Goal: Complete application form: Complete application form

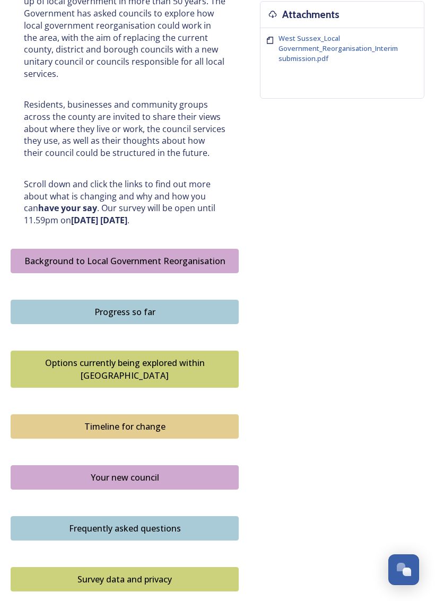
scroll to position [540, 0]
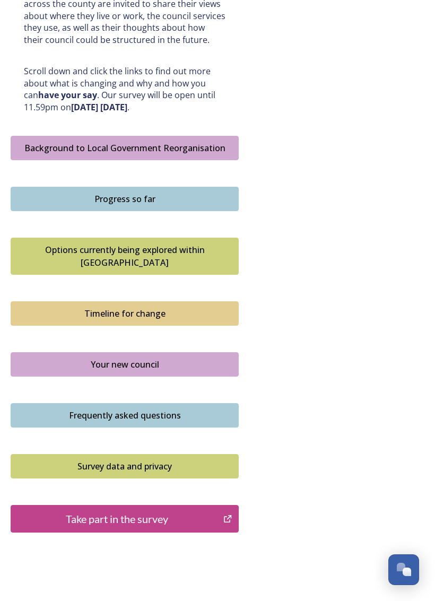
click at [184, 511] on div "Take part in the survey" at bounding box center [116, 519] width 201 height 16
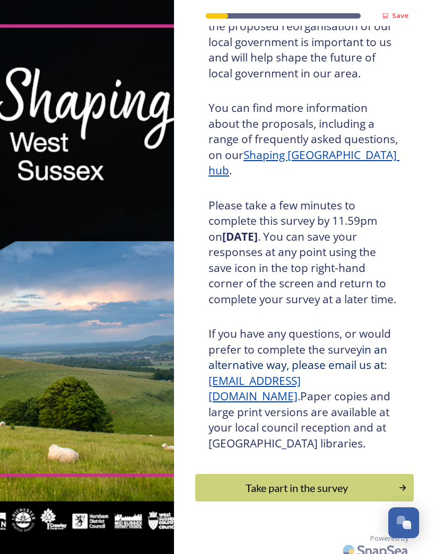
scroll to position [118, 0]
click at [303, 480] on div "Take part in the survey" at bounding box center [296, 488] width 191 height 16
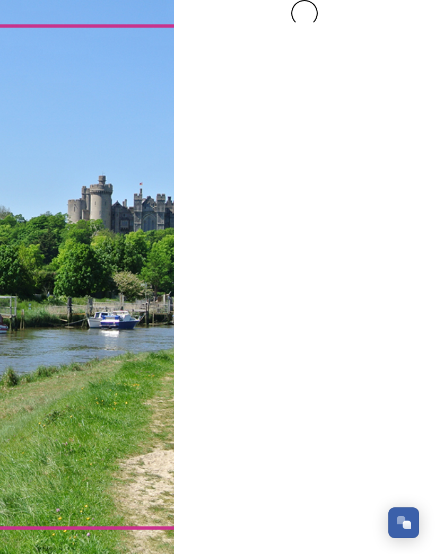
scroll to position [0, 0]
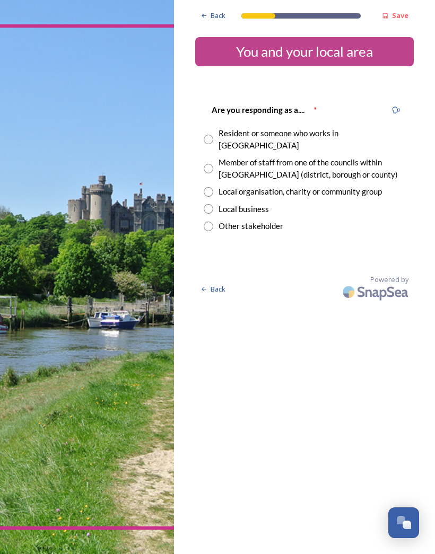
click at [349, 137] on div "Resident or someone who works in [GEOGRAPHIC_DATA]" at bounding box center [311, 139] width 187 height 24
radio input "true"
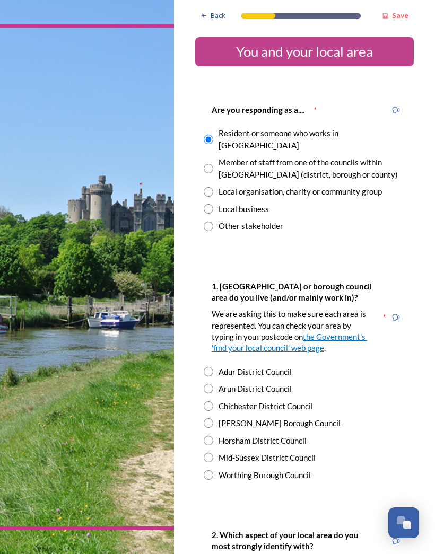
click at [288, 366] on div "Adur District Council" at bounding box center [254, 372] width 73 height 12
radio input "true"
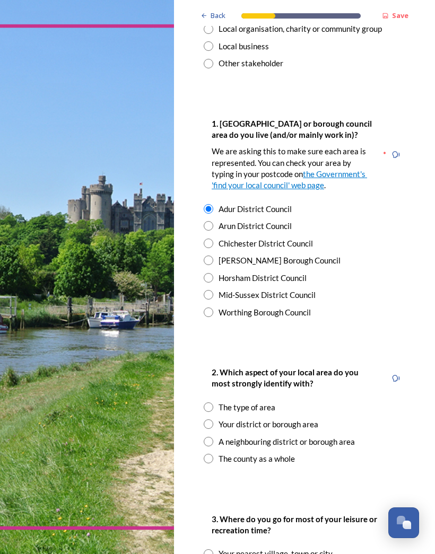
scroll to position [163, 0]
click at [274, 401] on div "The type of area" at bounding box center [246, 407] width 57 height 12
radio input "true"
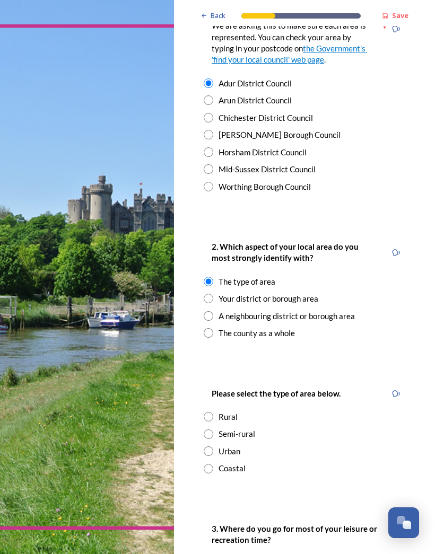
scroll to position [289, 0]
click at [241, 462] on div "Coastal" at bounding box center [231, 468] width 27 height 12
radio input "true"
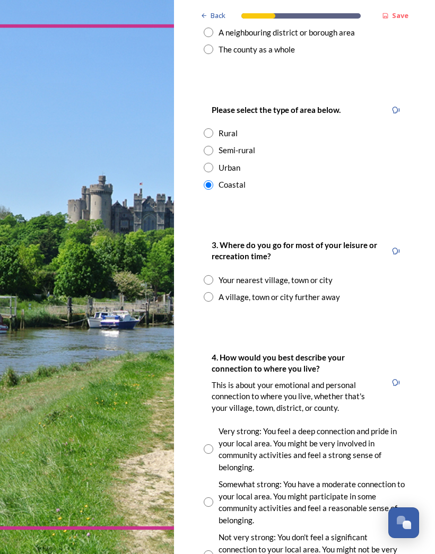
scroll to position [572, 0]
click at [327, 274] on div "Your nearest village, town or city" at bounding box center [275, 280] width 114 height 12
radio input "true"
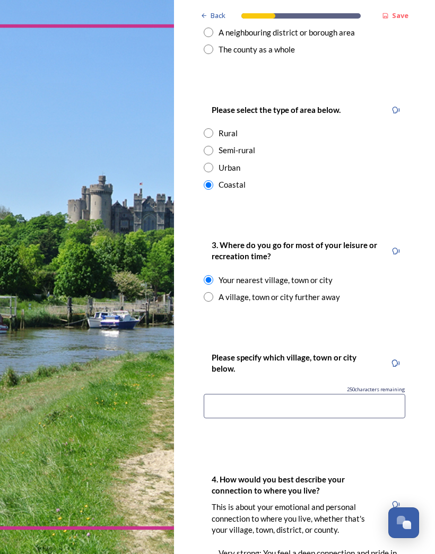
click at [283, 394] on input at bounding box center [304, 406] width 201 height 24
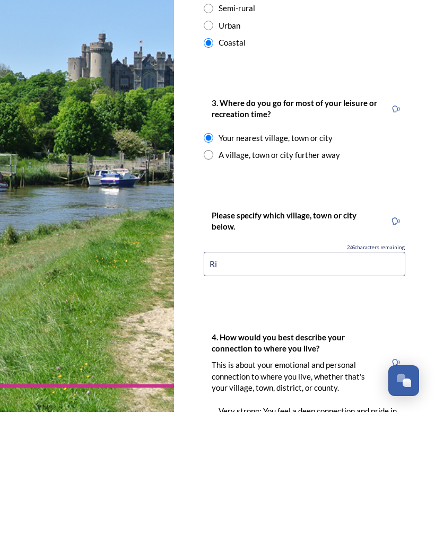
type input "R"
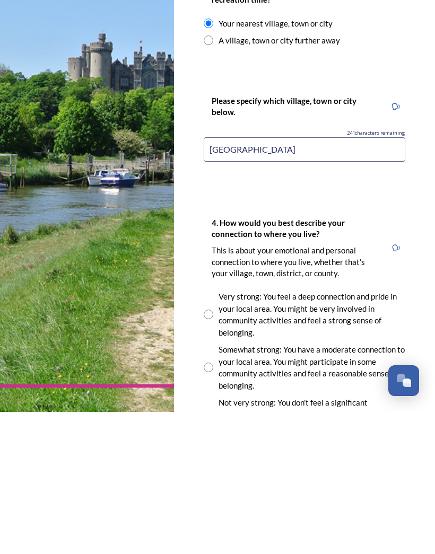
scroll to position [687, 0]
type input "[GEOGRAPHIC_DATA]"
click at [212, 452] on input "radio" at bounding box center [209, 457] width 10 height 10
radio input "true"
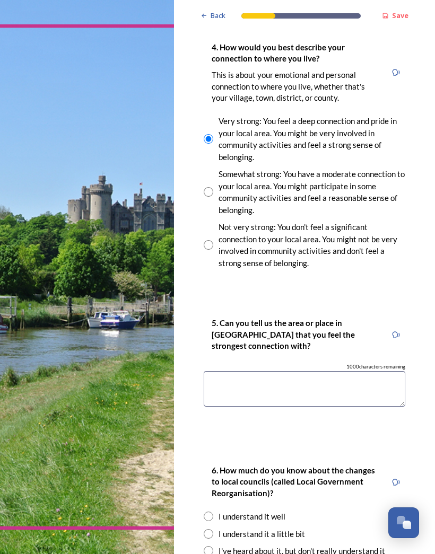
scroll to position [1005, 0]
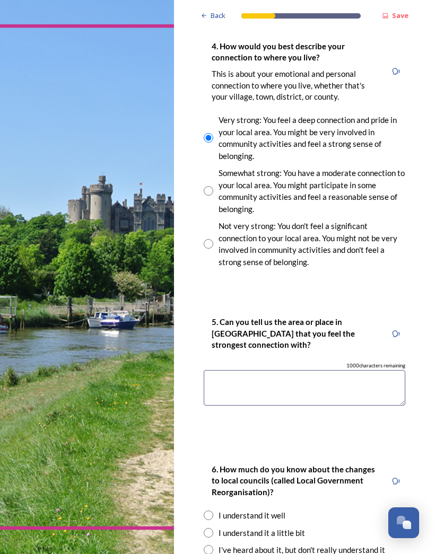
click at [269, 370] on textarea at bounding box center [304, 388] width 201 height 36
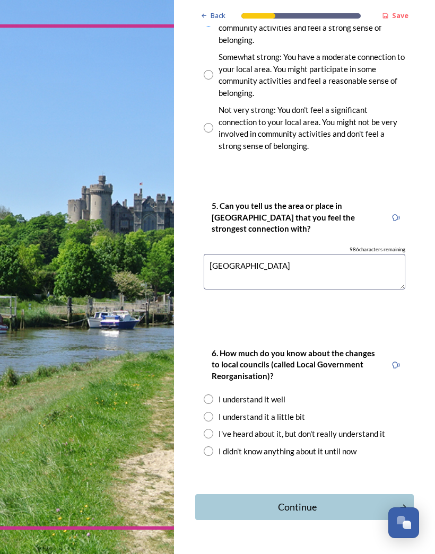
scroll to position [1121, 0]
type textarea "[GEOGRAPHIC_DATA]"
click at [300, 411] on div "I understand it a little bit" at bounding box center [261, 417] width 86 height 12
radio input "true"
click at [305, 500] on div "Continue" at bounding box center [297, 507] width 192 height 14
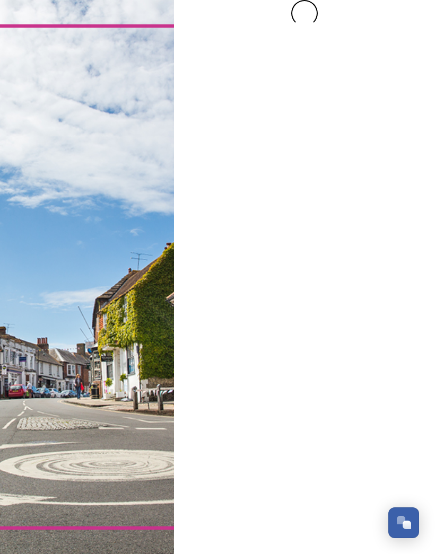
scroll to position [0, 0]
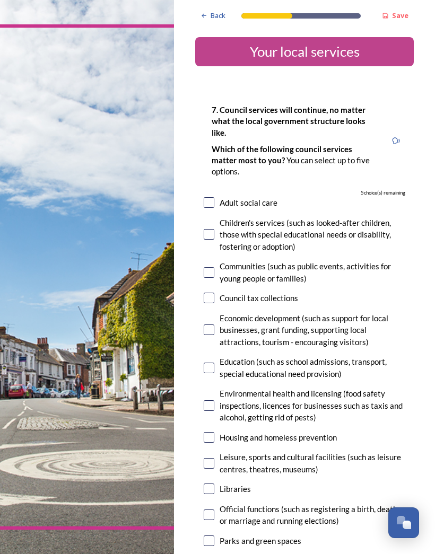
click at [338, 356] on div "Education (such as school admissions, transport, special educational need provi…" at bounding box center [312, 368] width 186 height 24
checkbox input "true"
click at [318, 432] on div "Housing and homeless prevention" at bounding box center [277, 438] width 117 height 12
checkbox input "true"
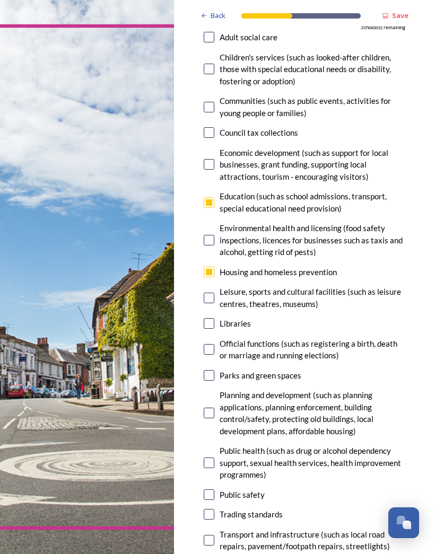
scroll to position [166, 0]
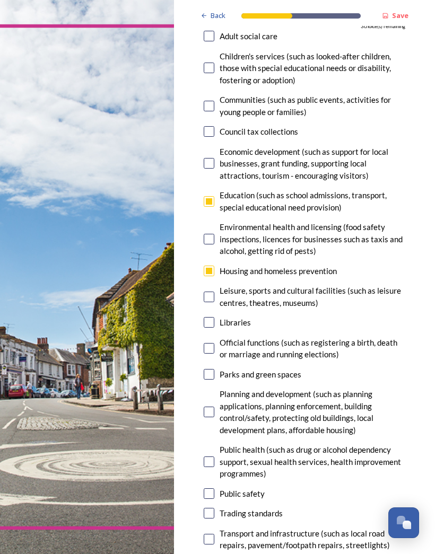
click at [304, 285] on div "Leisure, sports and cultural facilities (such as leisure centres, theatres, mus…" at bounding box center [312, 297] width 186 height 24
checkbox input "true"
click at [244, 316] on div "Libraries" at bounding box center [234, 322] width 31 height 12
checkbox input "true"
click at [291, 368] on div "Parks and green spaces" at bounding box center [260, 374] width 82 height 12
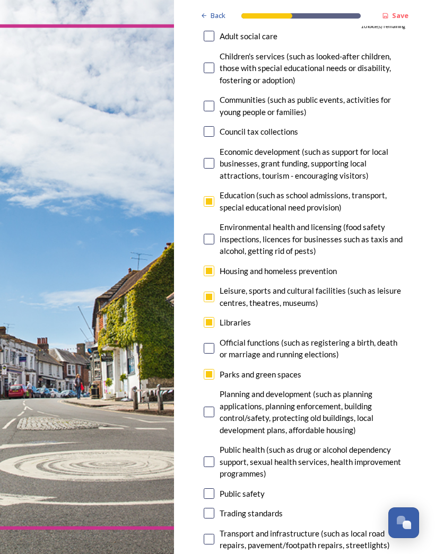
checkbox input "true"
click at [270, 527] on div "Transport and infrastructure (such as local road repairs, pavement/footpath rep…" at bounding box center [312, 539] width 186 height 24
click at [210, 534] on input "checkbox" at bounding box center [209, 539] width 11 height 11
click at [214, 534] on input "checkbox" at bounding box center [209, 539] width 11 height 11
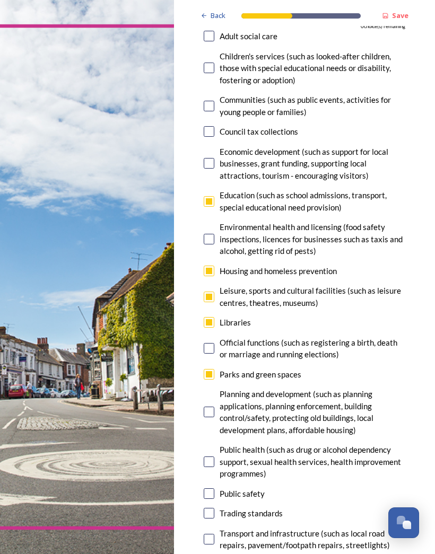
checkbox input "false"
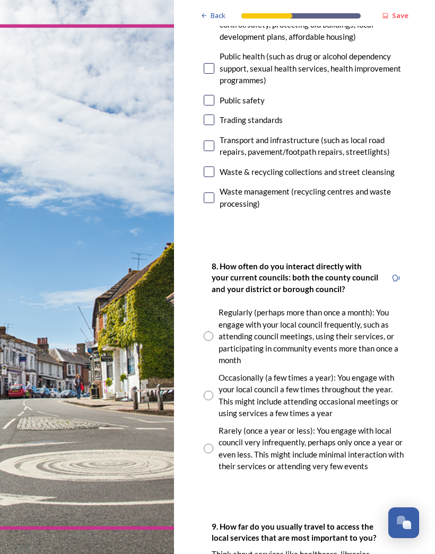
scroll to position [560, 0]
click at [206, 390] on input "radio" at bounding box center [209, 395] width 10 height 10
radio input "true"
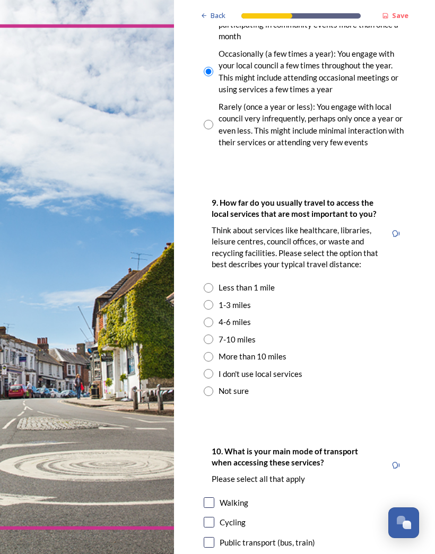
scroll to position [885, 0]
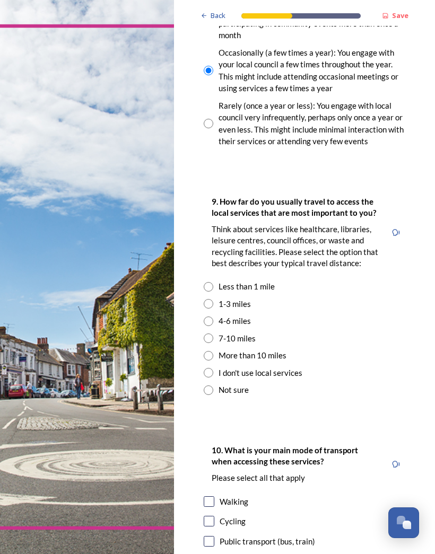
click at [266, 280] on div "Less than 1 mile" at bounding box center [246, 286] width 56 height 12
radio input "true"
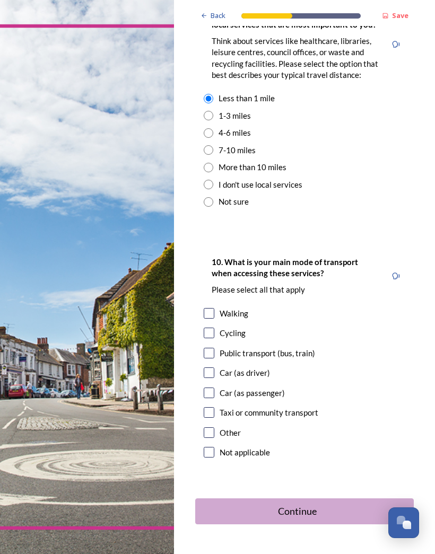
scroll to position [1073, 0]
click at [246, 307] on div "Walking" at bounding box center [233, 313] width 29 height 12
checkbox input "true"
click at [301, 347] on div "Public transport (bus, train)" at bounding box center [266, 353] width 95 height 12
checkbox input "true"
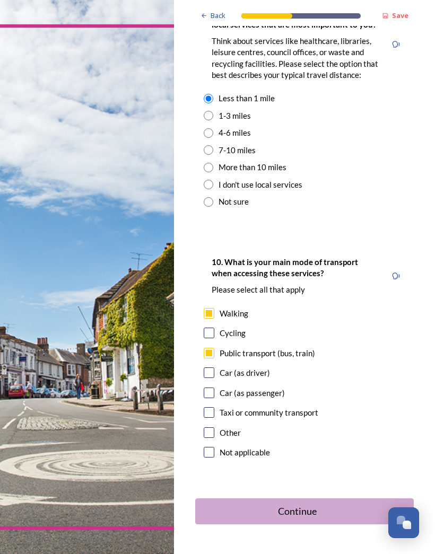
click at [212, 367] on input "checkbox" at bounding box center [209, 372] width 11 height 11
checkbox input "true"
click at [301, 504] on div "Continue" at bounding box center [297, 511] width 192 height 14
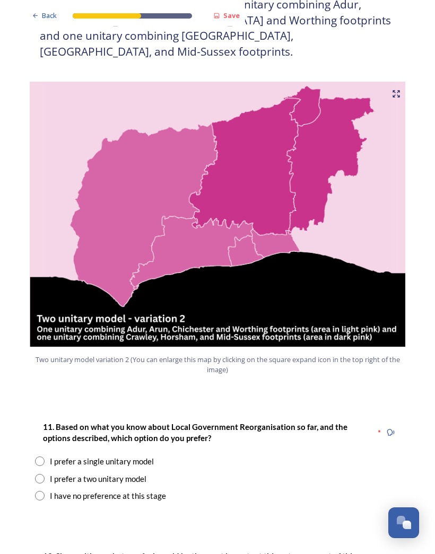
scroll to position [1063, 0]
click at [147, 473] on div "I prefer a two unitary model" at bounding box center [217, 479] width 365 height 12
radio input "true"
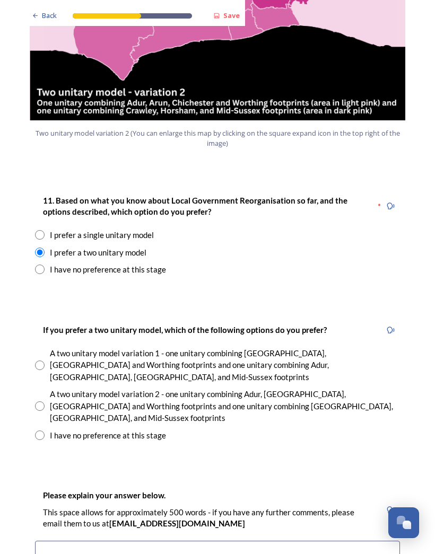
scroll to position [1290, 0]
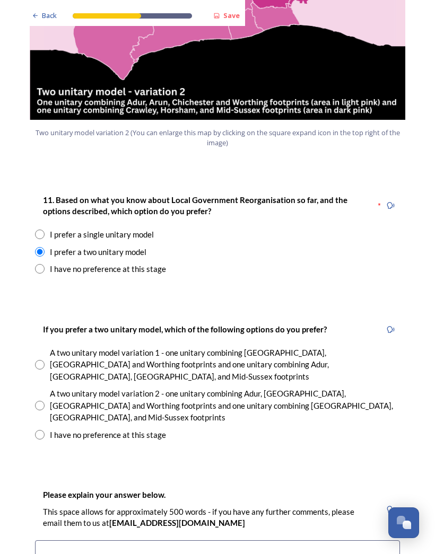
click at [41, 401] on input "radio" at bounding box center [40, 406] width 10 height 10
radio input "true"
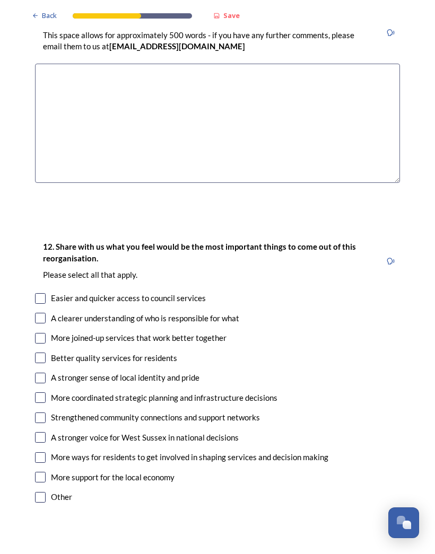
scroll to position [1767, 0]
click at [43, 332] on input "checkbox" at bounding box center [40, 337] width 11 height 11
checkbox input "true"
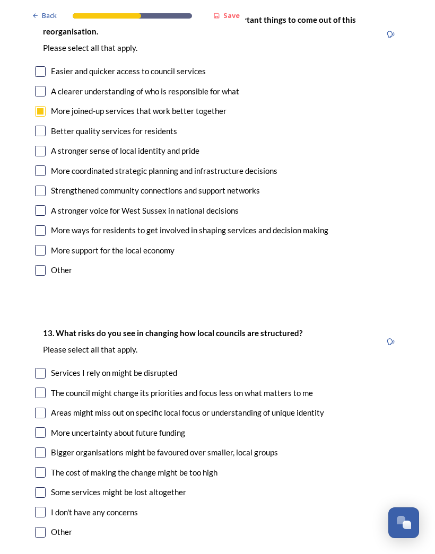
scroll to position [1994, 0]
click at [167, 486] on div "Some services might be lost altogether" at bounding box center [118, 492] width 135 height 12
checkbox input "true"
click at [42, 526] on input "checkbox" at bounding box center [40, 531] width 11 height 11
checkbox input "true"
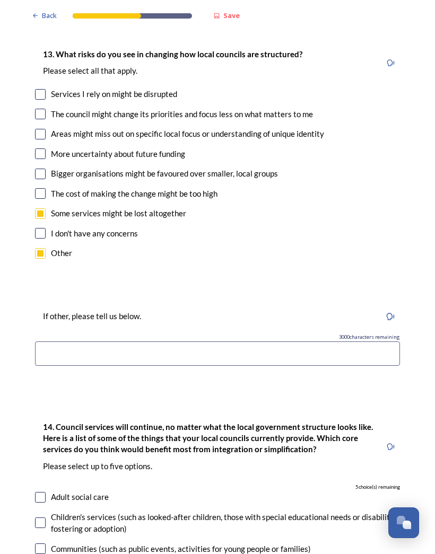
scroll to position [2273, 0]
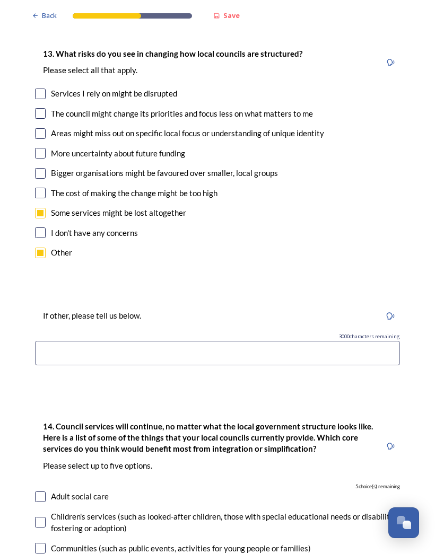
click at [90, 341] on input at bounding box center [217, 353] width 365 height 24
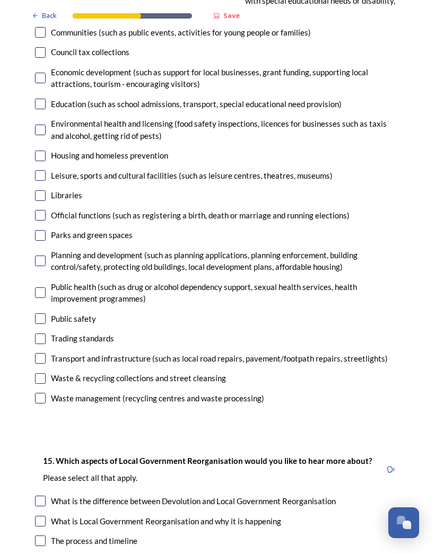
scroll to position [2789, 0]
type input "Our local councillors live here and know the area and are very effective in get…"
click at [243, 392] on div "Waste management (recycling centres and waste processing)" at bounding box center [157, 398] width 213 height 12
checkbox input "true"
click at [166, 553] on div "Who will represent me in the future" at bounding box center [112, 561] width 123 height 12
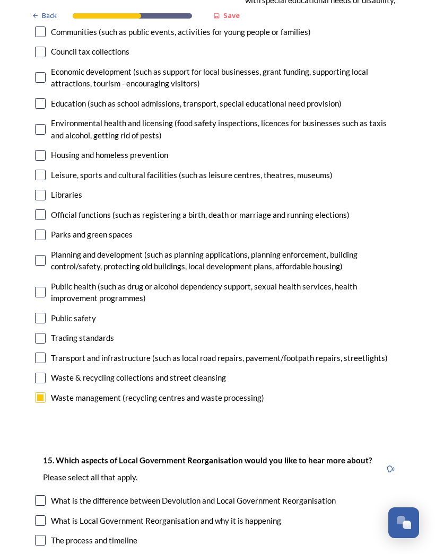
checkbox input "true"
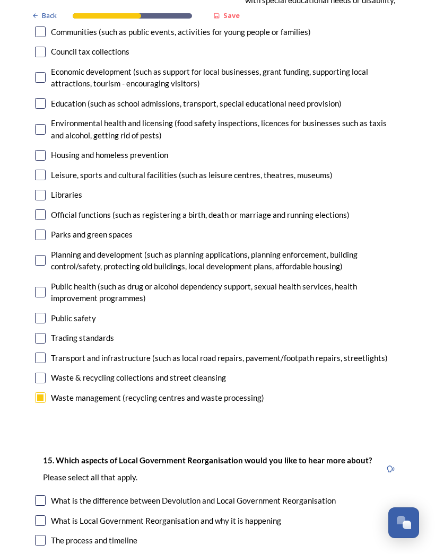
checkbox input "false"
checkbox input "true"
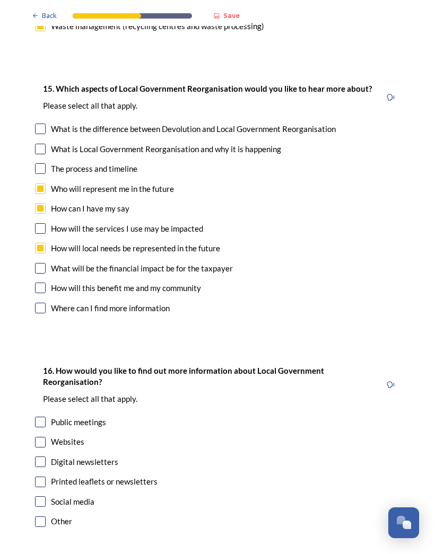
scroll to position [3161, 0]
click at [183, 282] on div "How will this benefit me and my community" at bounding box center [126, 288] width 150 height 12
checkbox input "true"
click at [75, 436] on div "Websites" at bounding box center [67, 442] width 33 height 12
checkbox input "true"
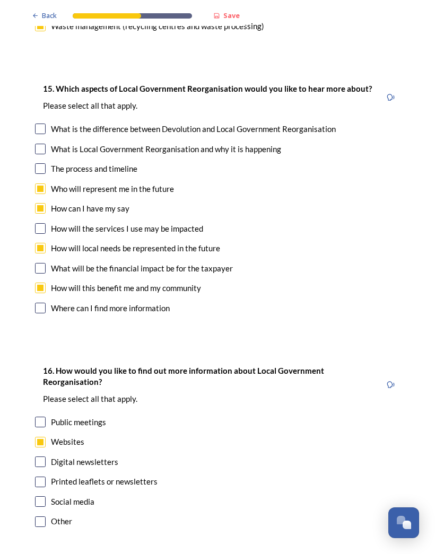
click at [102, 456] on div "Digital newsletters" at bounding box center [84, 462] width 67 height 12
checkbox input "true"
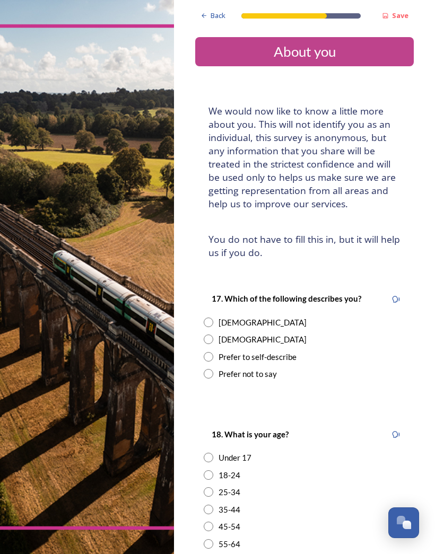
click at [235, 321] on div "[DEMOGRAPHIC_DATA]" at bounding box center [262, 322] width 88 height 12
radio input "true"
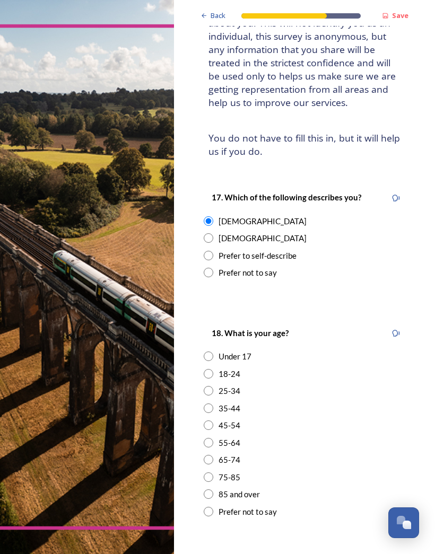
scroll to position [101, 0]
click at [240, 439] on div "55-64" at bounding box center [304, 443] width 201 height 12
radio input "true"
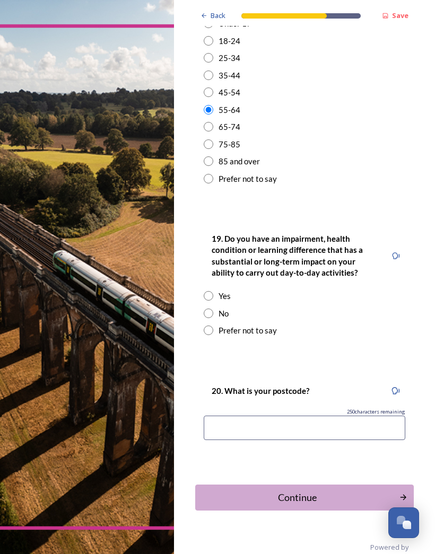
scroll to position [436, 0]
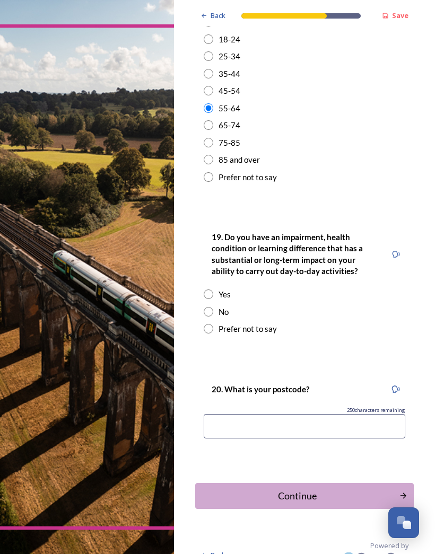
click at [228, 306] on div "No" at bounding box center [223, 312] width 10 height 12
radio input "true"
click at [285, 421] on input at bounding box center [304, 426] width 201 height 24
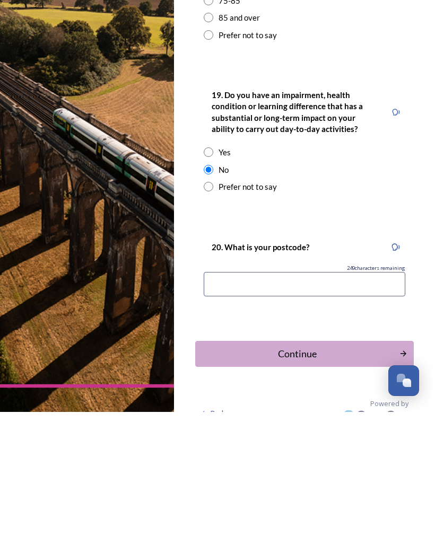
type input "N"
type input "Bn435yh"
click at [353, 489] on div "Continue" at bounding box center [297, 496] width 192 height 14
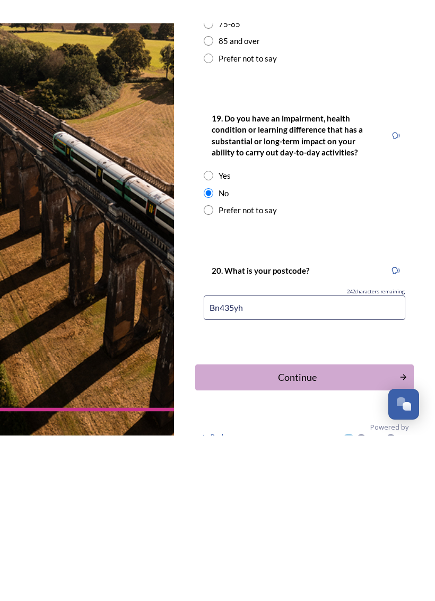
scroll to position [0, 0]
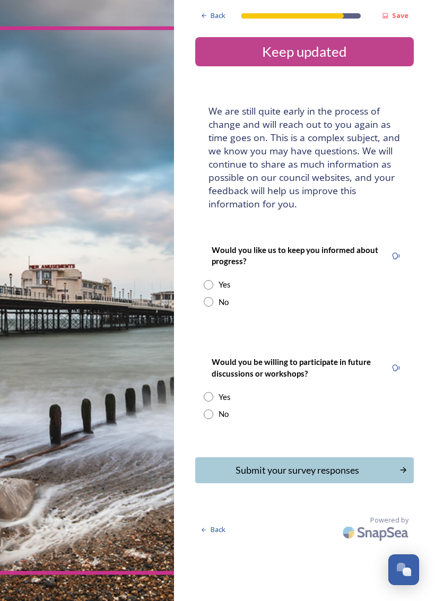
click at [308, 467] on div "Submit your survey responses" at bounding box center [297, 470] width 192 height 14
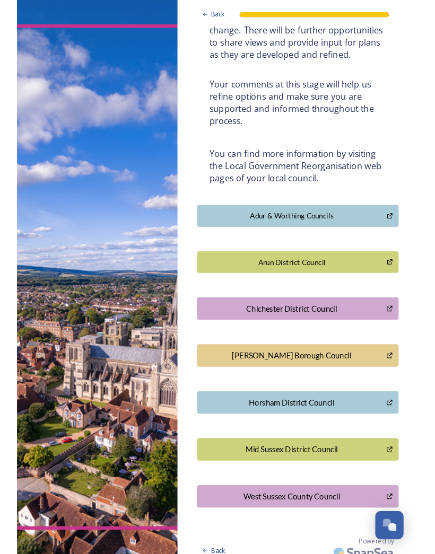
scroll to position [124, 0]
